Goal: Information Seeking & Learning: Learn about a topic

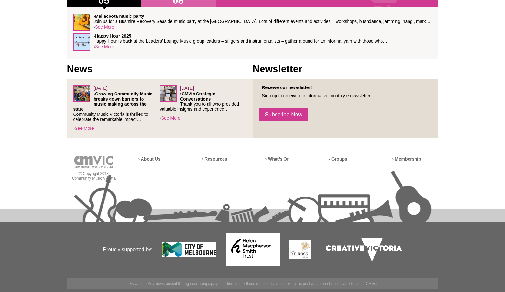
scroll to position [15, 0]
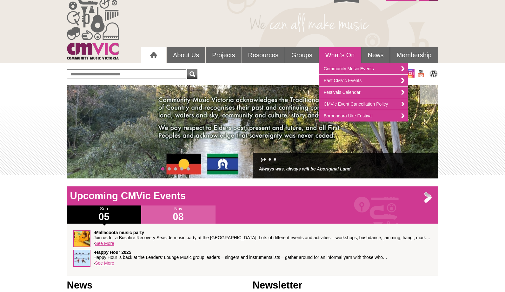
click at [341, 54] on link "What's On" at bounding box center [340, 55] width 42 height 16
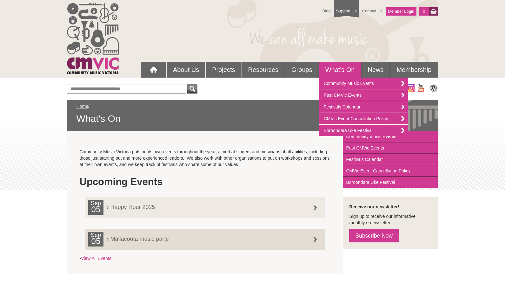
click at [341, 68] on link "What's On" at bounding box center [340, 70] width 42 height 16
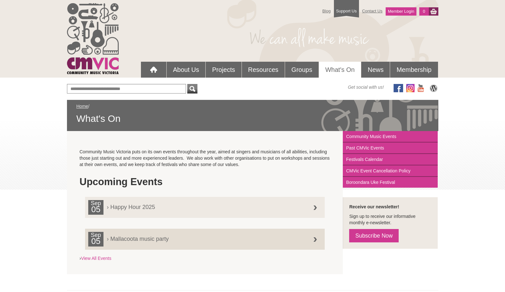
scroll to position [51, 0]
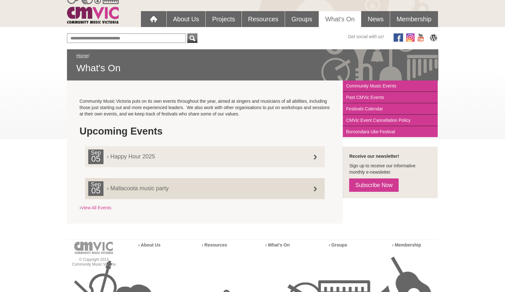
click at [502, 132] on div "Blog Support Us Contact Us Member Login 0 About Us What We Do" at bounding box center [252, 160] width 505 height 422
click at [397, 86] on link "Community Music Events" at bounding box center [390, 85] width 95 height 11
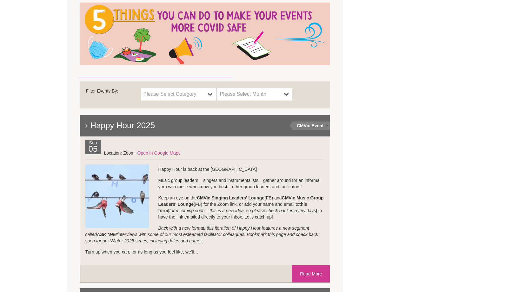
scroll to position [263, 0]
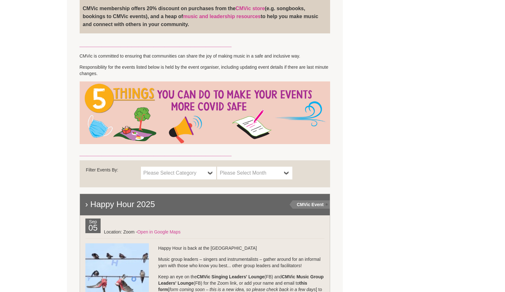
click at [241, 169] on link "Please Select Month" at bounding box center [254, 172] width 75 height 13
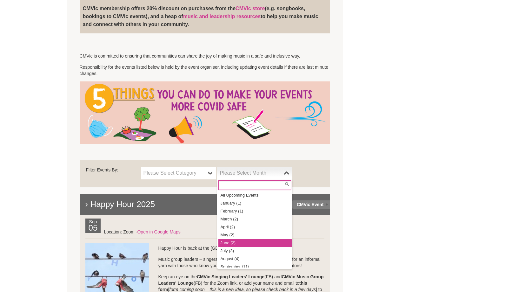
scroll to position [27, 0]
click at [238, 241] on li "September (11)" at bounding box center [256, 239] width 74 height 8
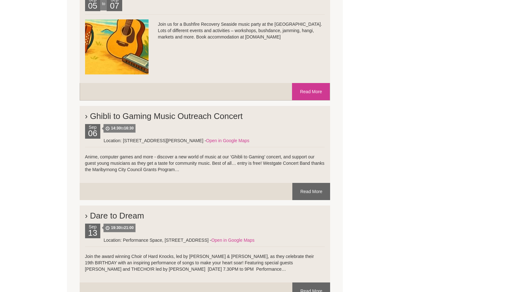
scroll to position [1266, 0]
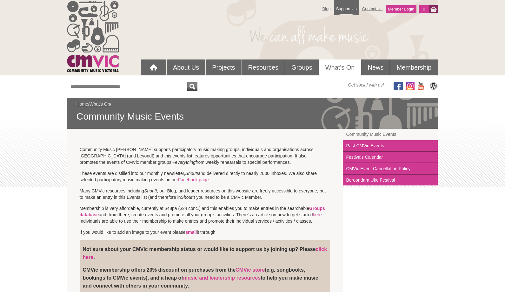
scroll to position [0, 0]
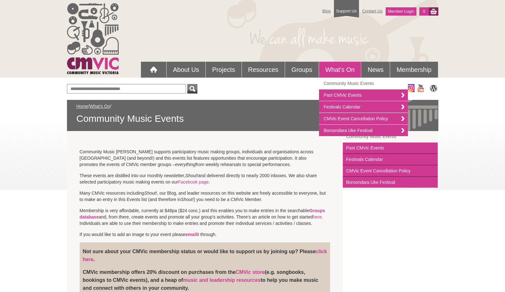
click at [347, 68] on link "What's On" at bounding box center [340, 70] width 42 height 16
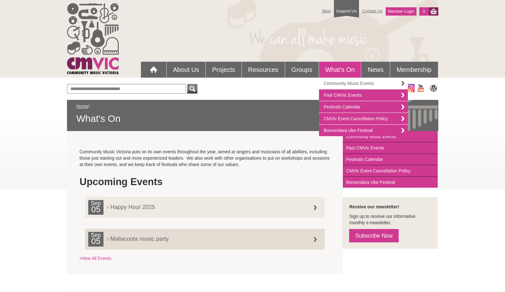
click at [339, 85] on link "Community Music Events" at bounding box center [363, 84] width 89 height 12
